Goal: Navigation & Orientation: Find specific page/section

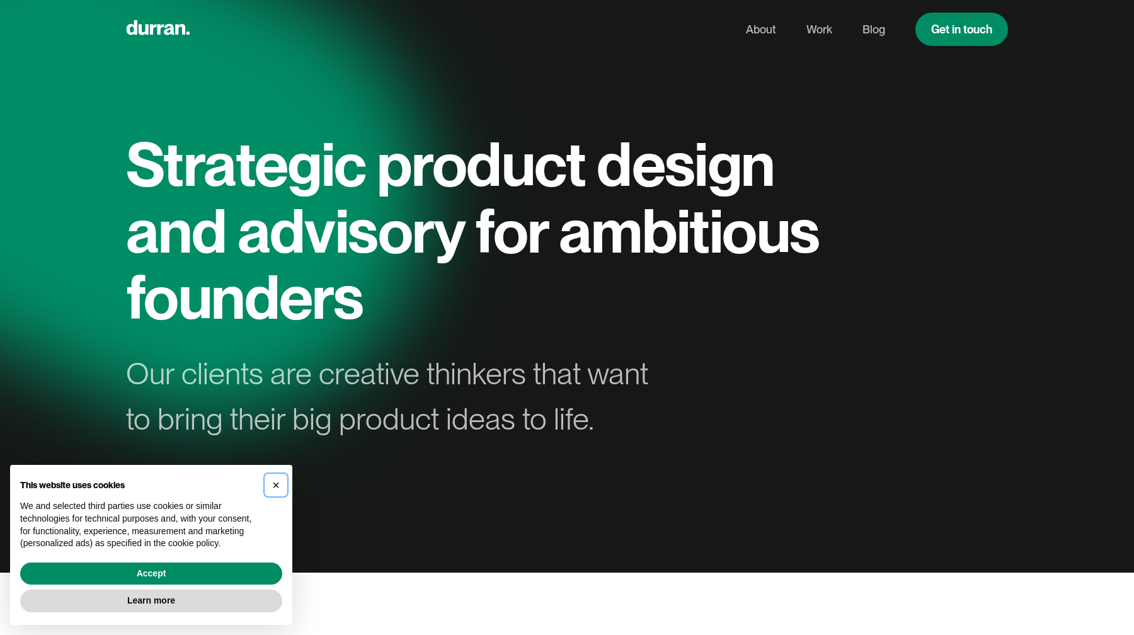
click at [279, 484] on span "×" at bounding box center [276, 485] width 8 height 14
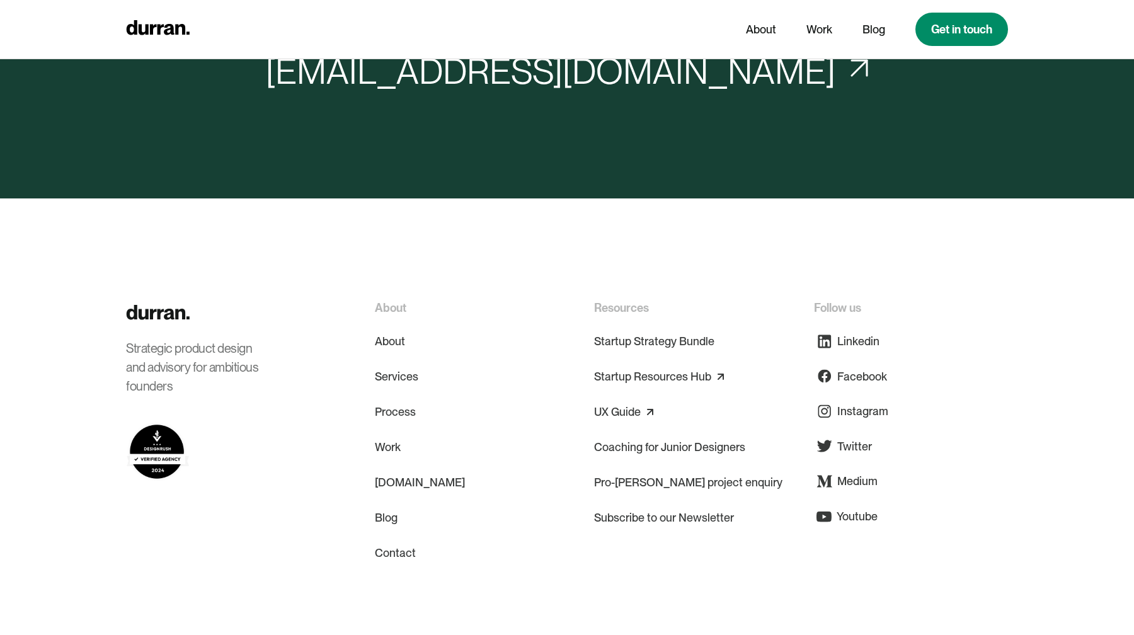
scroll to position [6074, 0]
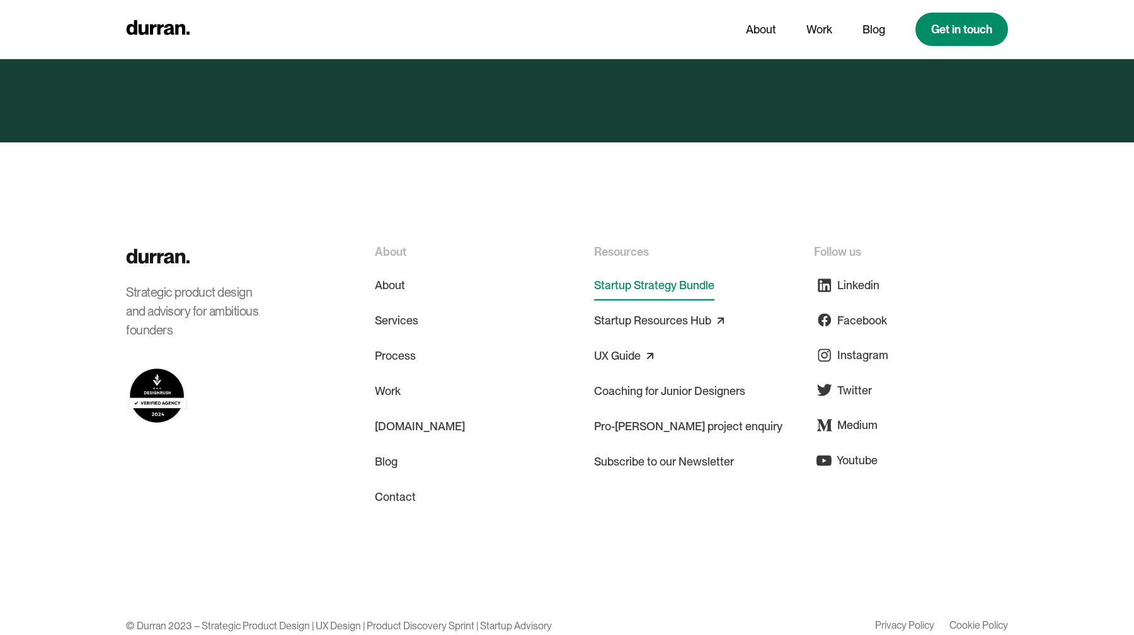
click at [629, 270] on link "Startup Strategy Bundle" at bounding box center [654, 285] width 120 height 30
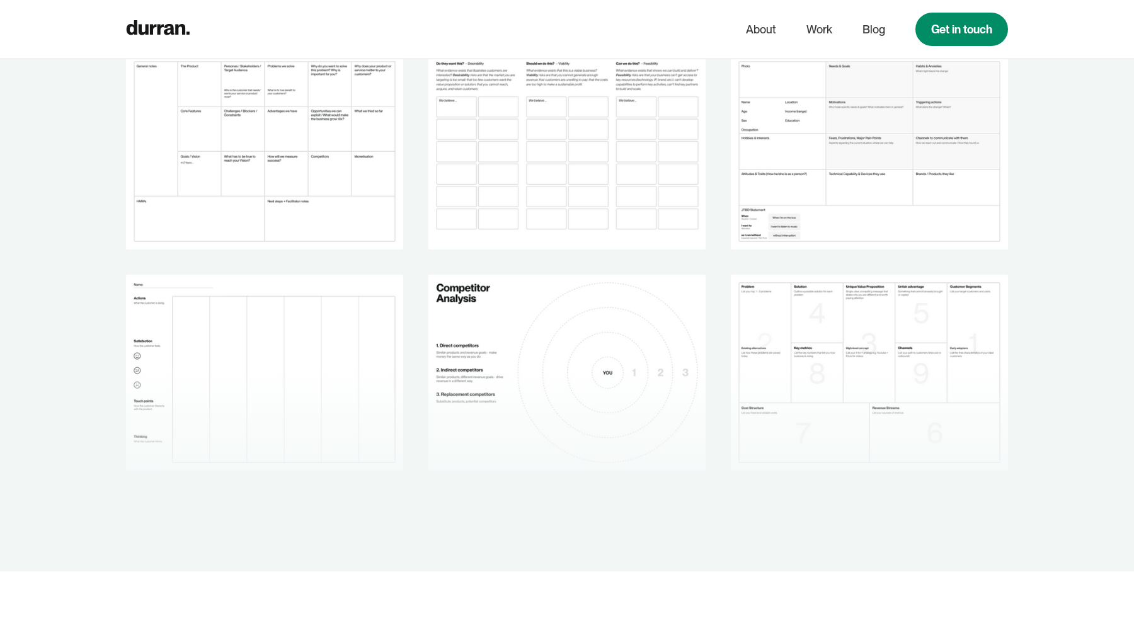
scroll to position [1924, 0]
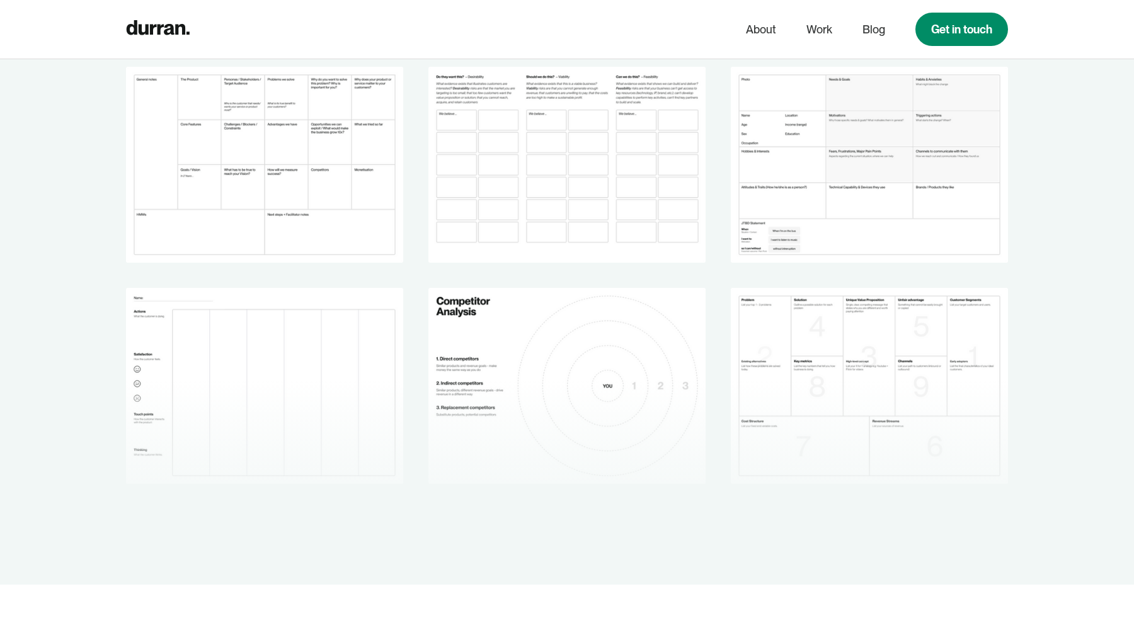
click at [304, 135] on img at bounding box center [264, 165] width 277 height 196
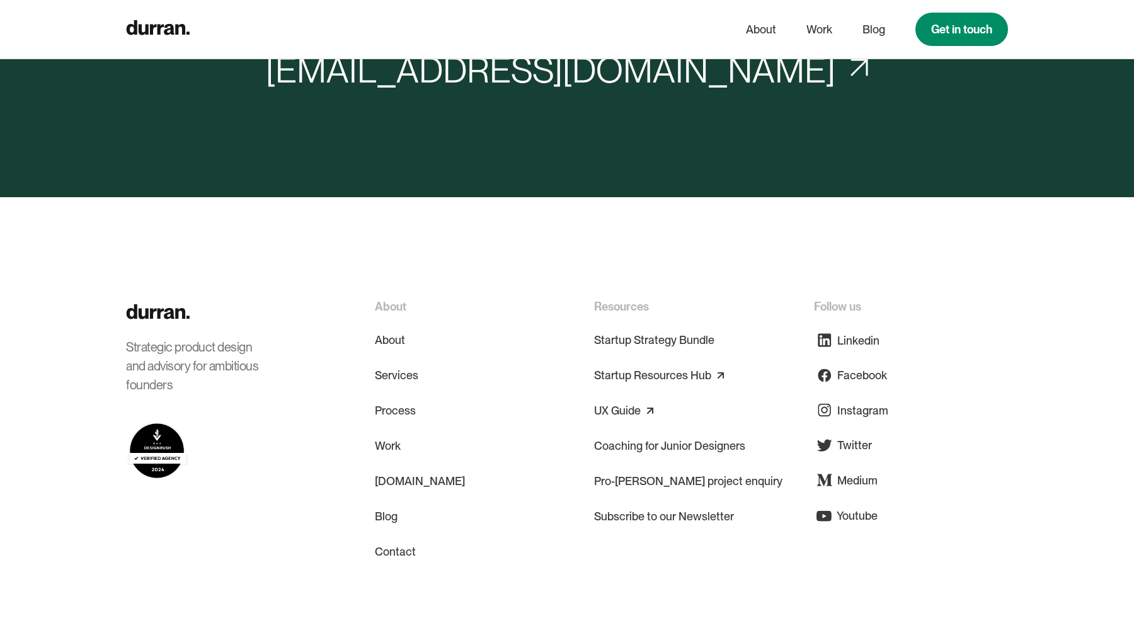
scroll to position [3361, 0]
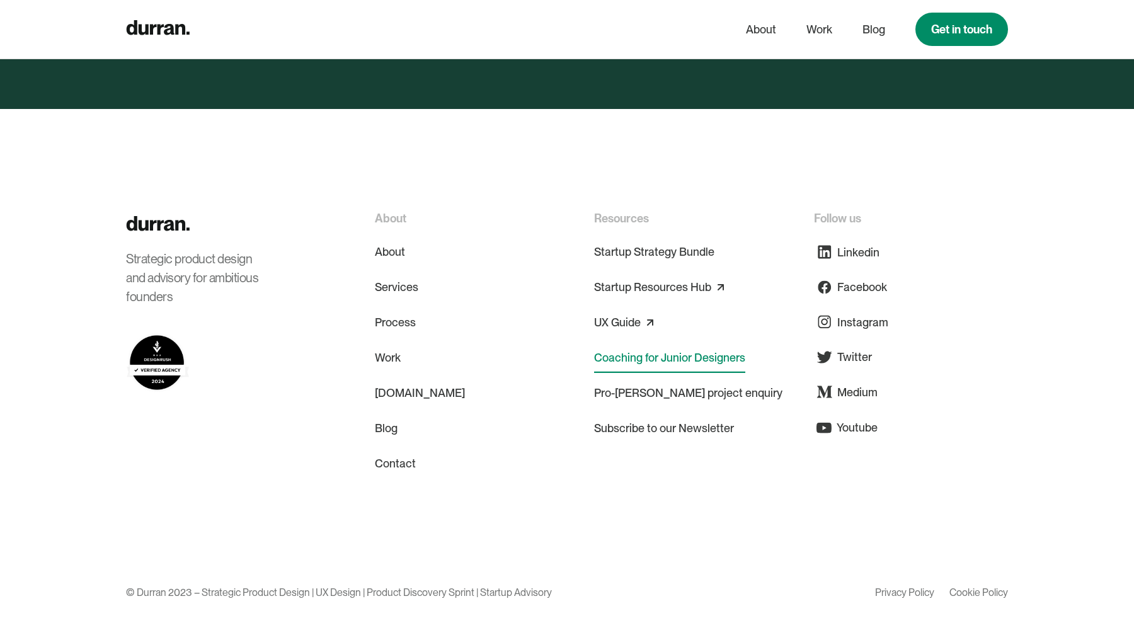
click at [628, 355] on link "Coaching for Junior Designers" at bounding box center [669, 358] width 151 height 30
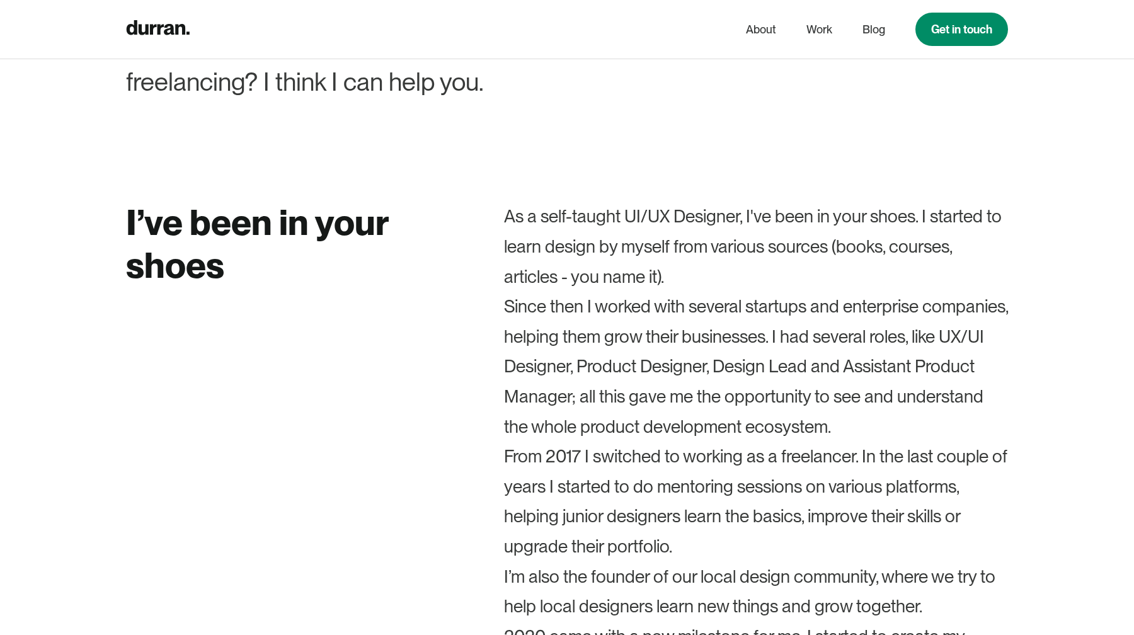
scroll to position [552, 0]
click at [770, 23] on link "About" at bounding box center [761, 30] width 30 height 24
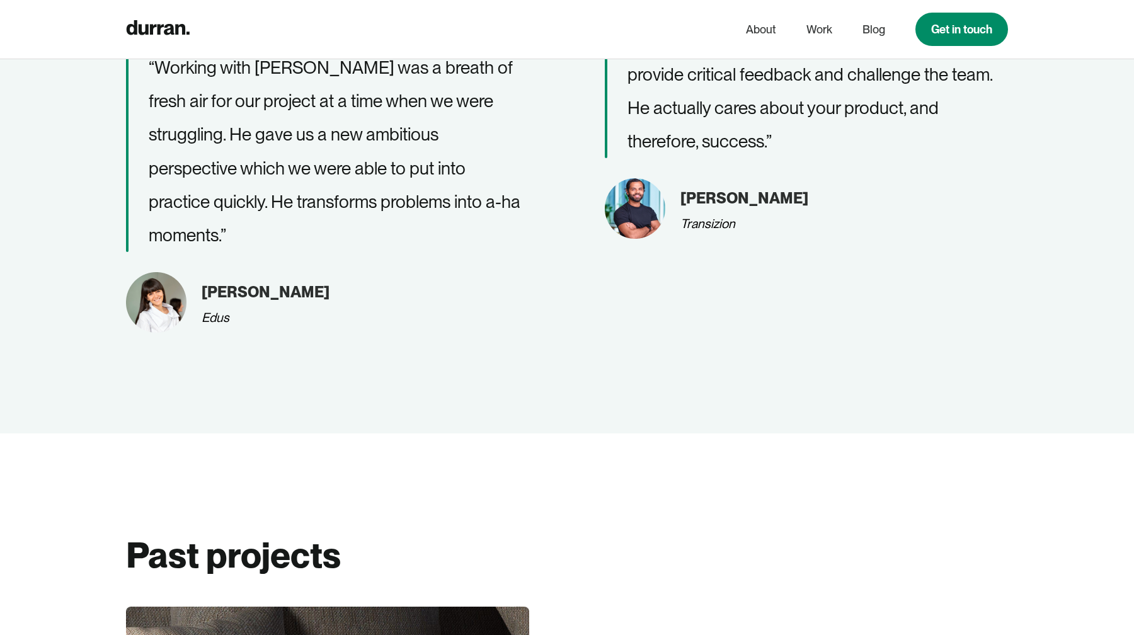
scroll to position [1908, 0]
